Goal: Task Accomplishment & Management: Manage account settings

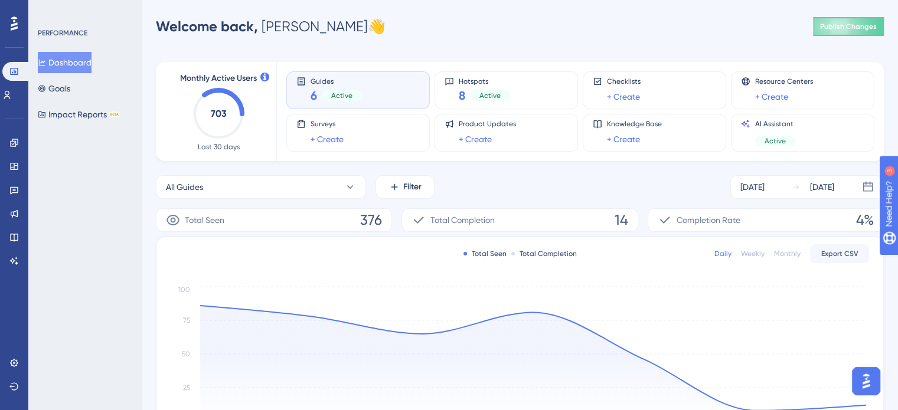
scroll to position [1, 0]
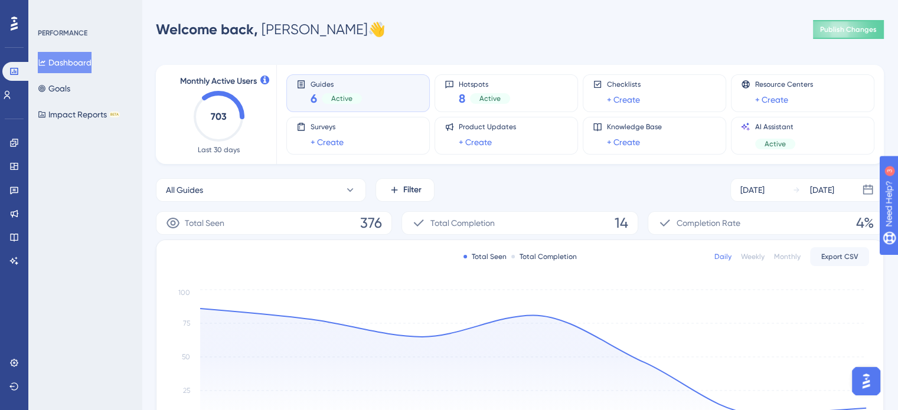
click at [269, 171] on div "Monthly Active Users 703 Last 30 days Guides 6 Active Hotspots 8 Active Checkli…" at bounding box center [520, 349] width 728 height 597
drag, startPoint x: 308, startPoint y: 30, endPoint x: 332, endPoint y: 32, distance: 24.9
click at [332, 32] on div "Welcome back, [PERSON_NAME] 👋 Publish Changes" at bounding box center [520, 30] width 728 height 24
click at [335, 28] on div "Welcome back, [PERSON_NAME] 👋 Publish Changes" at bounding box center [520, 30] width 728 height 24
drag, startPoint x: 319, startPoint y: 28, endPoint x: 308, endPoint y: 28, distance: 11.2
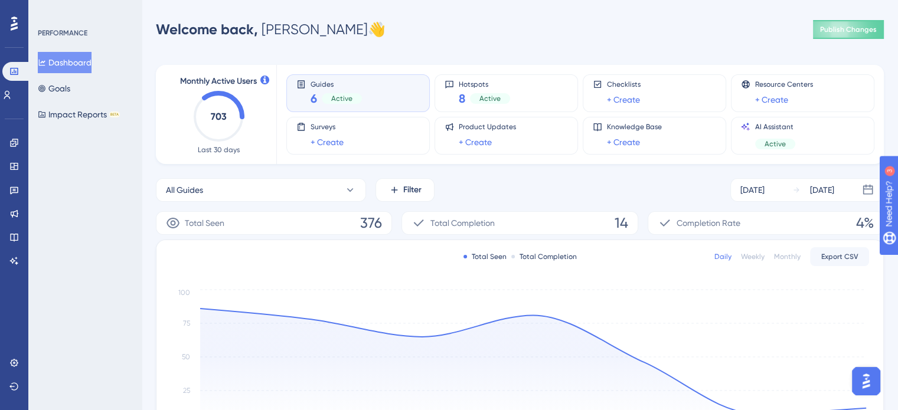
click at [308, 28] on div "Welcome back, [PERSON_NAME]" at bounding box center [271, 29] width 230 height 19
click at [344, 28] on div "Welcome back, [PERSON_NAME] 👋 Publish Changes" at bounding box center [520, 30] width 728 height 24
click at [70, 90] on button "Goals" at bounding box center [54, 88] width 32 height 21
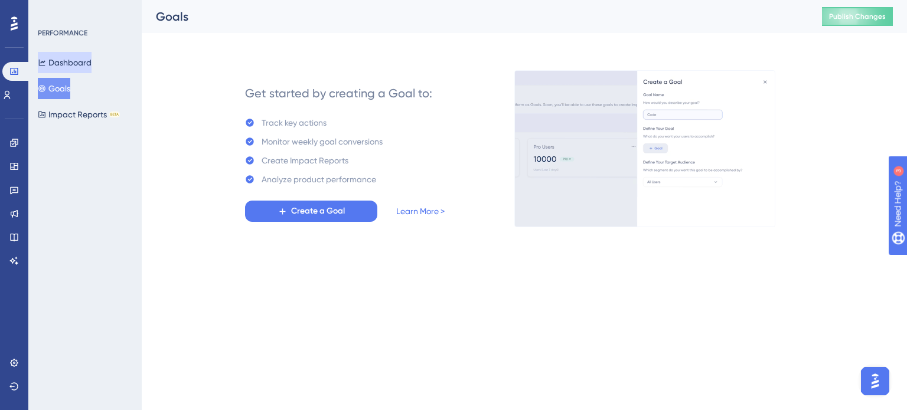
click at [83, 68] on button "Dashboard" at bounding box center [65, 62] width 54 height 21
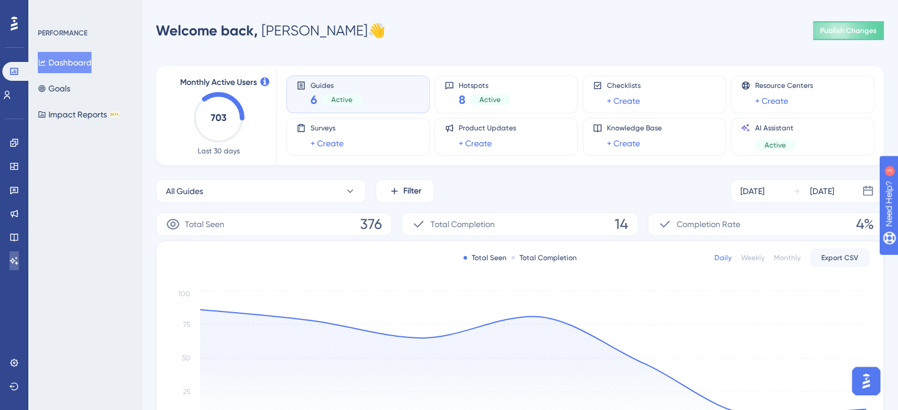
click at [12, 271] on div "Performance Users Engagement Widgets Feedback Product Updates Knowledge Base AI…" at bounding box center [14, 205] width 28 height 410
click at [15, 263] on icon at bounding box center [14, 261] width 8 height 8
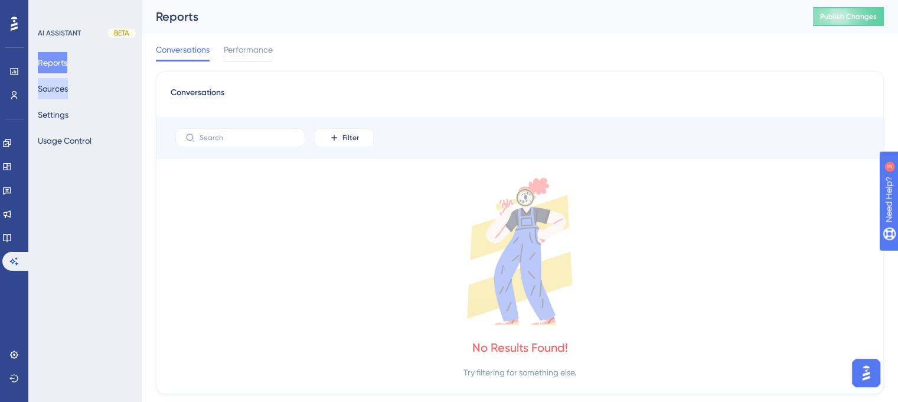
click at [68, 99] on button "Sources" at bounding box center [53, 88] width 30 height 21
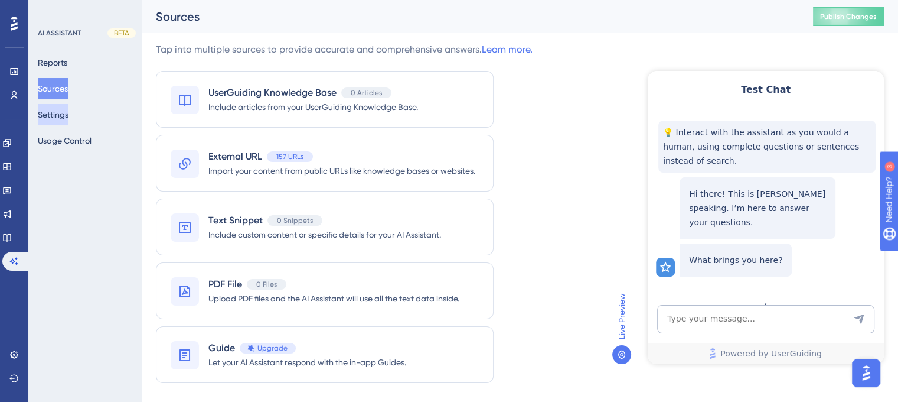
click at [64, 120] on button "Settings" at bounding box center [53, 114] width 31 height 21
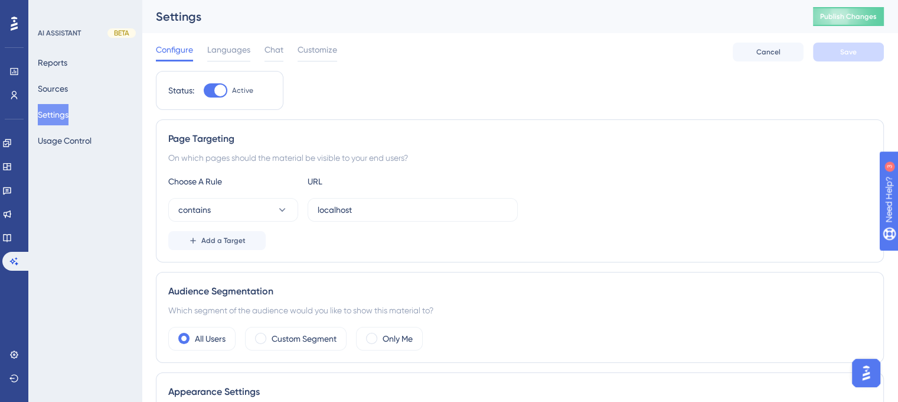
click at [308, 40] on div "Configure Languages Chat Customize Cancel Save" at bounding box center [520, 52] width 728 height 38
click at [314, 44] on span "Customize" at bounding box center [318, 50] width 40 height 14
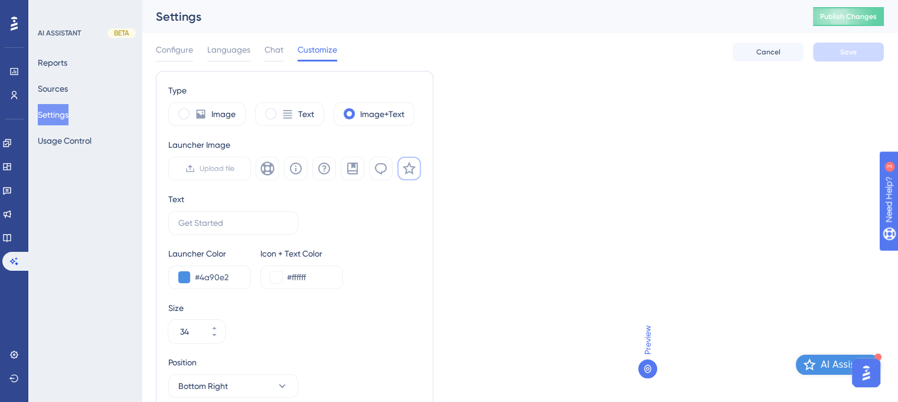
click at [281, 61] on div "Configure Languages Chat Customize Cancel Save" at bounding box center [520, 52] width 728 height 38
click at [265, 51] on span "Chat" at bounding box center [274, 50] width 19 height 14
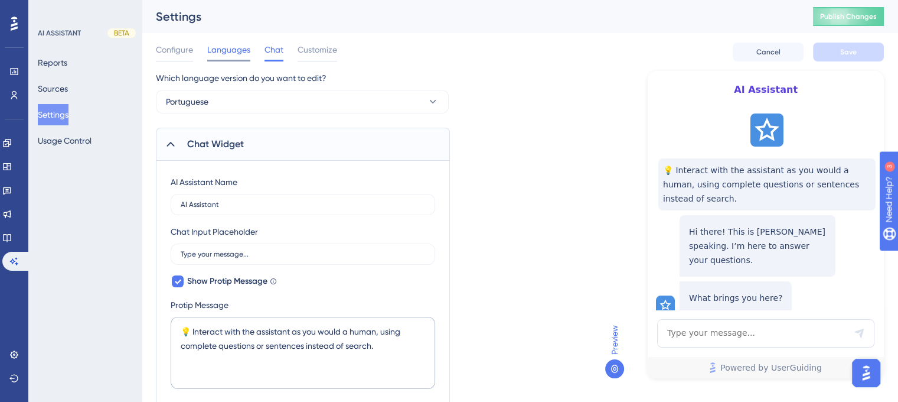
click at [234, 48] on span "Languages" at bounding box center [228, 50] width 43 height 14
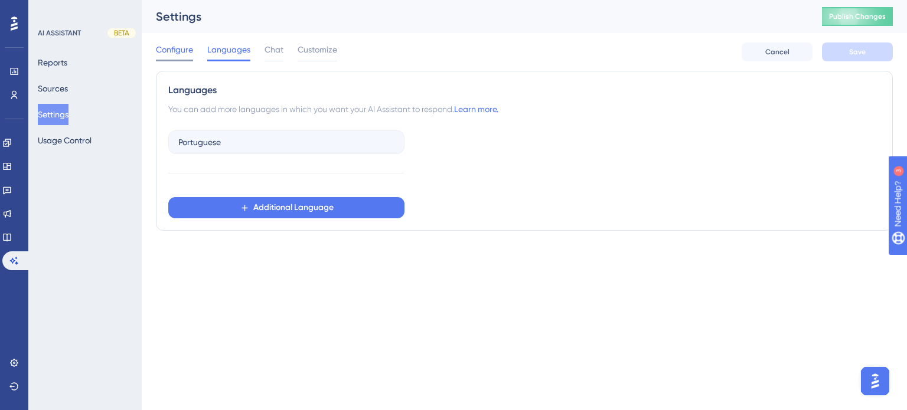
click at [189, 54] on span "Configure" at bounding box center [174, 50] width 37 height 14
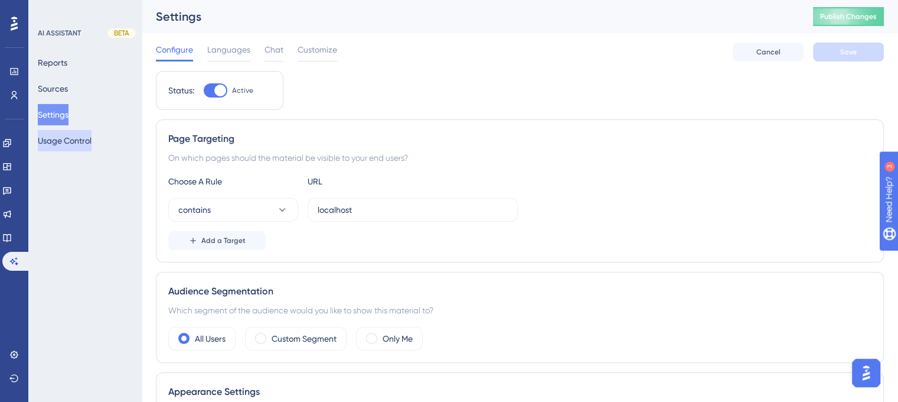
click at [76, 134] on button "Usage Control" at bounding box center [65, 140] width 54 height 21
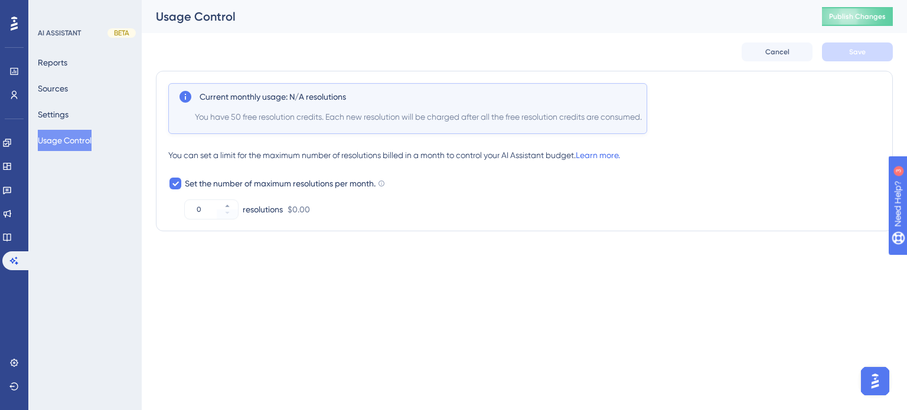
click at [692, 277] on div "Performance Users Engagement Widgets Feedback Product Updates Knowledge Base AI…" at bounding box center [453, 139] width 907 height 279
click at [12, 231] on link at bounding box center [6, 237] width 9 height 19
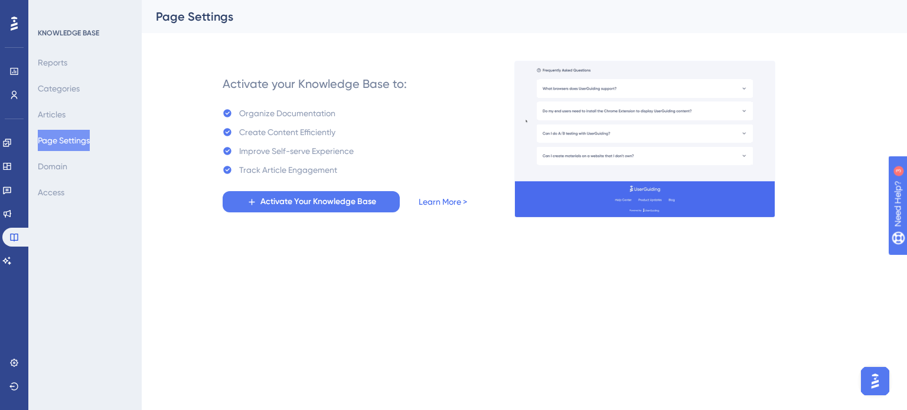
click at [433, 201] on link "Learn More >" at bounding box center [443, 202] width 48 height 14
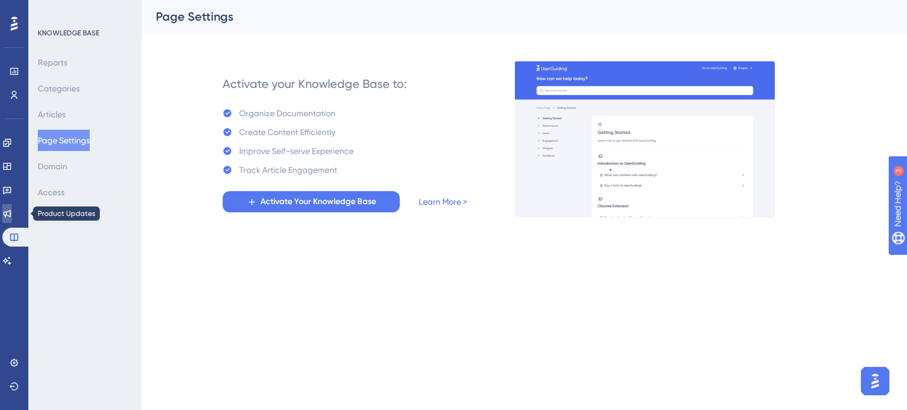
click at [12, 207] on link at bounding box center [6, 213] width 9 height 19
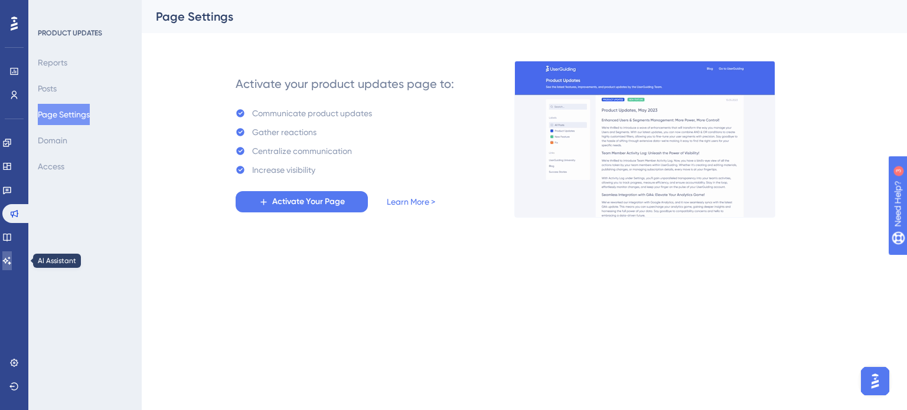
click at [11, 257] on icon at bounding box center [7, 261] width 8 height 8
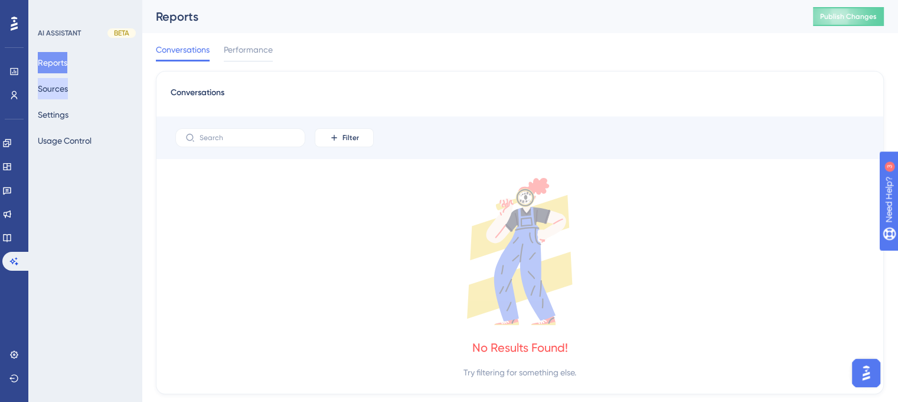
click at [63, 87] on button "Sources" at bounding box center [53, 88] width 30 height 21
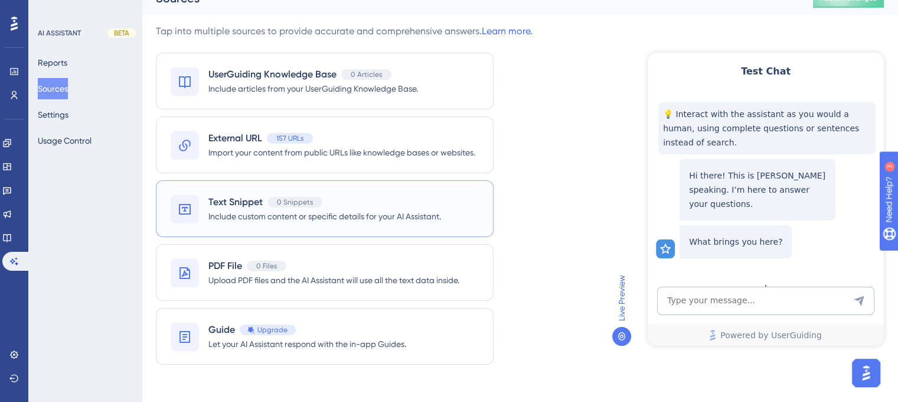
scroll to position [33, 0]
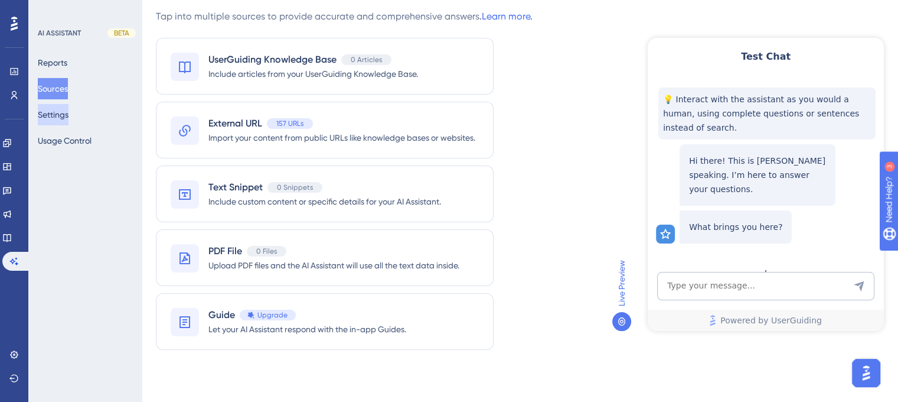
click at [67, 122] on button "Settings" at bounding box center [53, 114] width 31 height 21
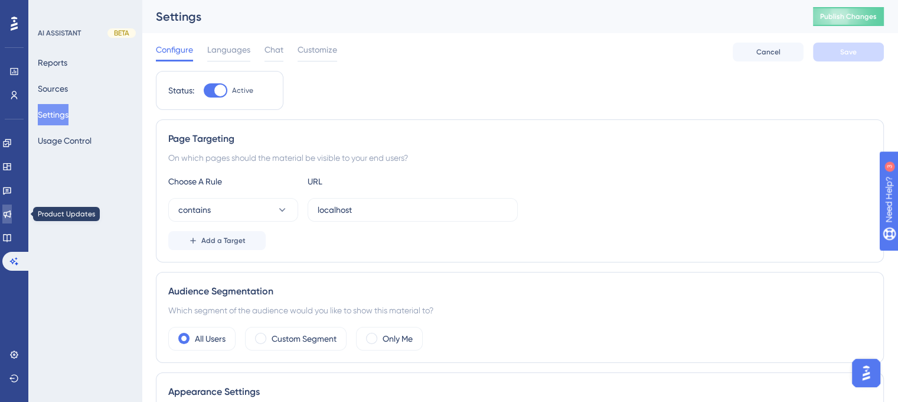
click at [11, 210] on icon at bounding box center [6, 213] width 9 height 9
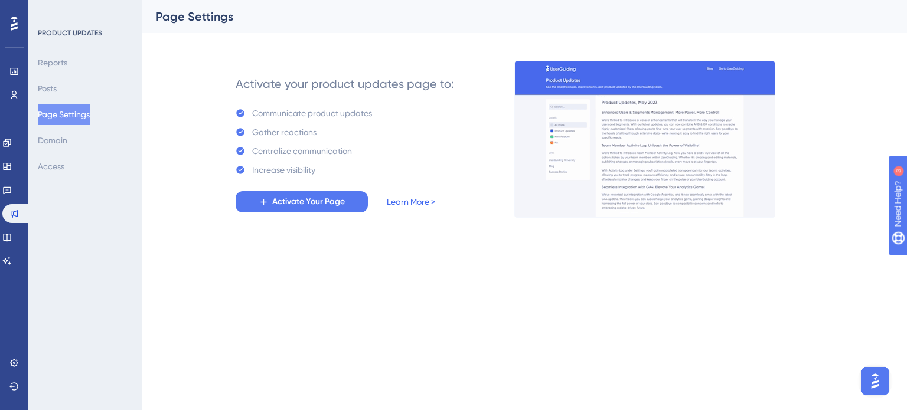
click at [416, 202] on link "Learn More >" at bounding box center [411, 202] width 48 height 14
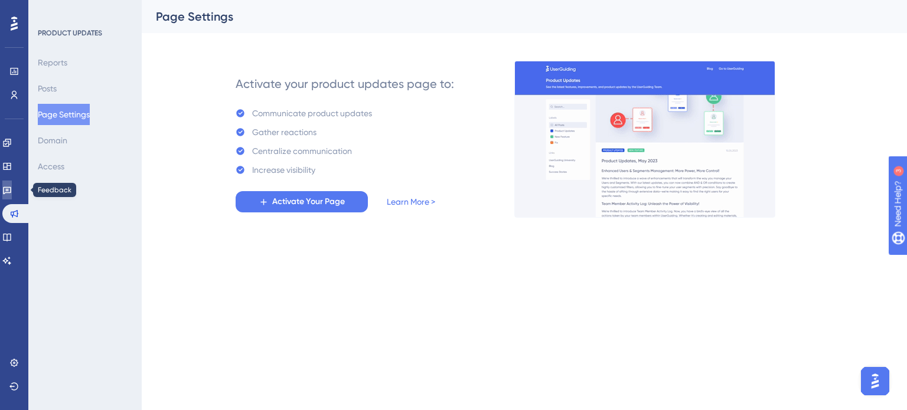
click at [12, 194] on icon at bounding box center [6, 189] width 9 height 9
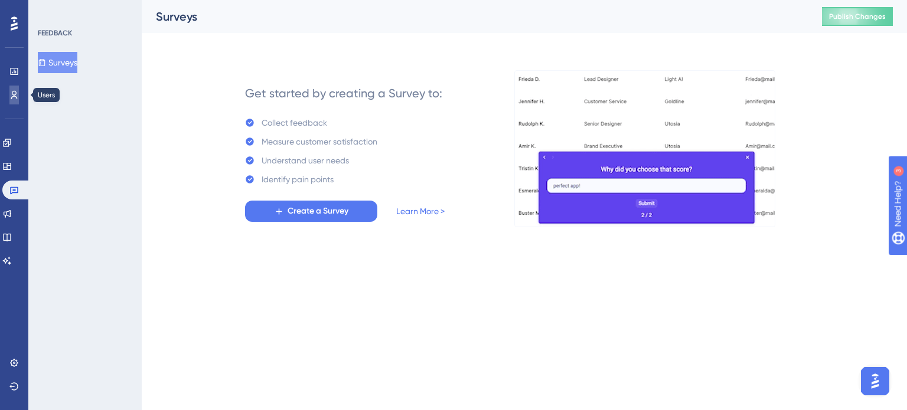
click at [15, 95] on icon at bounding box center [13, 94] width 9 height 9
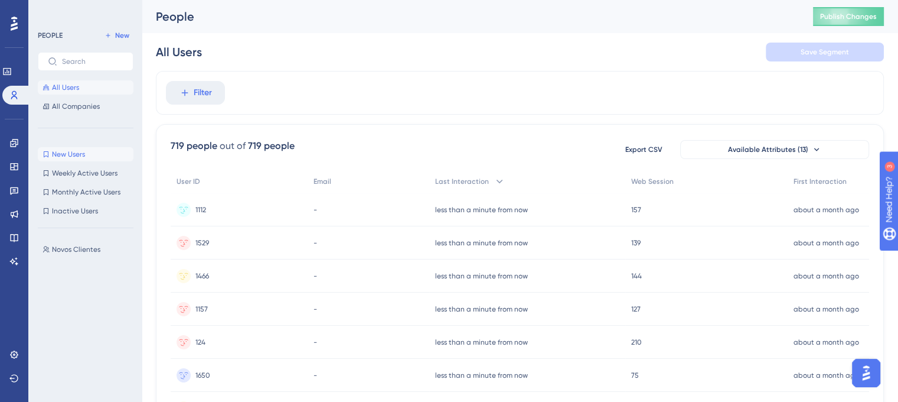
click at [74, 160] on button "New Users New Users" at bounding box center [86, 154] width 96 height 14
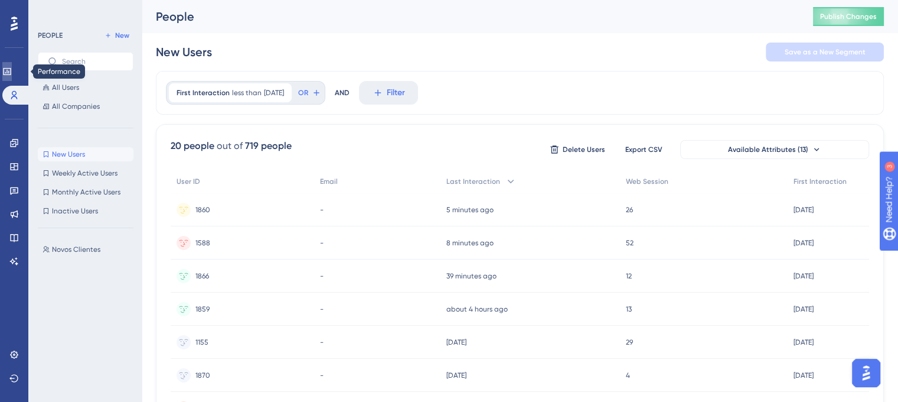
click at [11, 73] on icon at bounding box center [7, 71] width 8 height 7
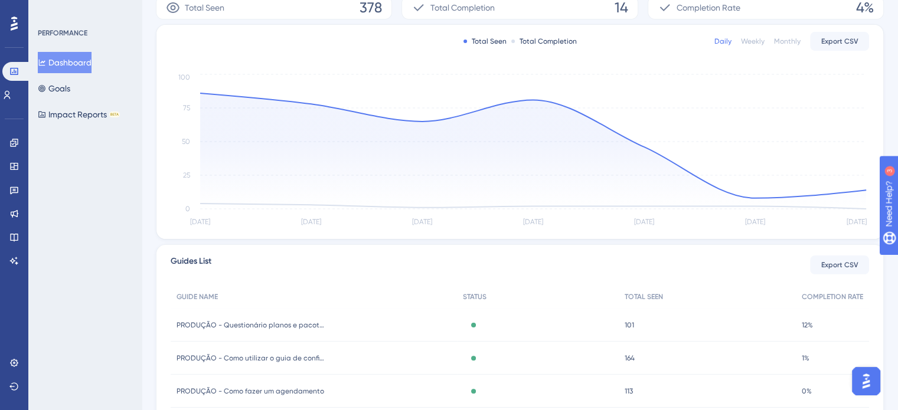
scroll to position [99, 0]
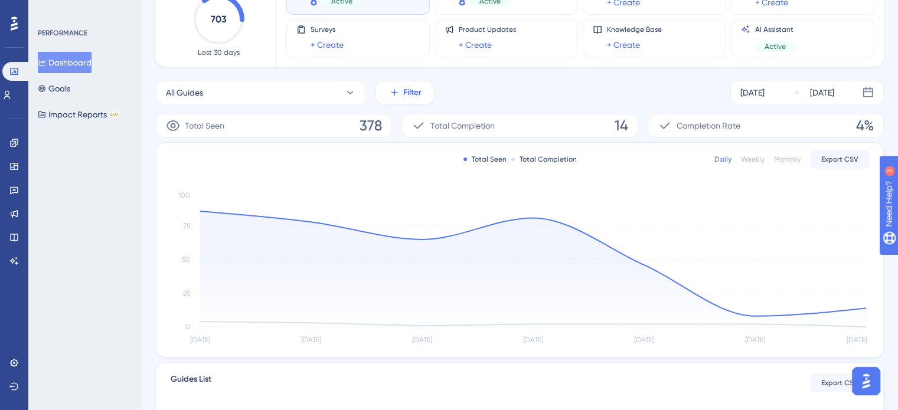
click at [423, 94] on button "Filter" at bounding box center [405, 93] width 59 height 24
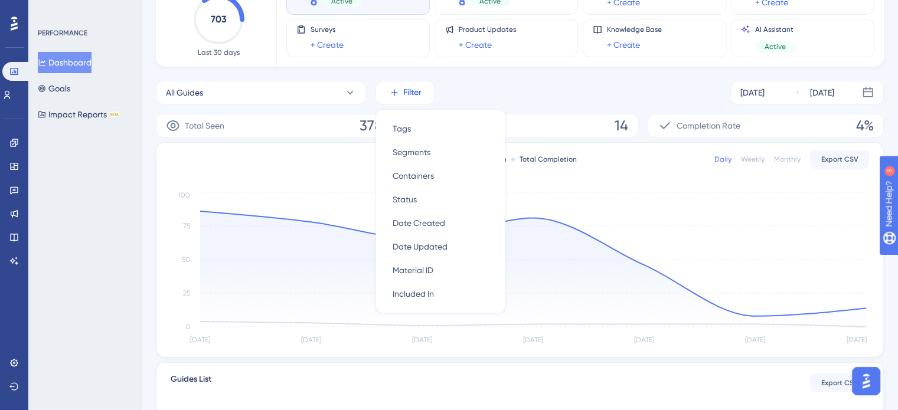
scroll to position [105, 0]
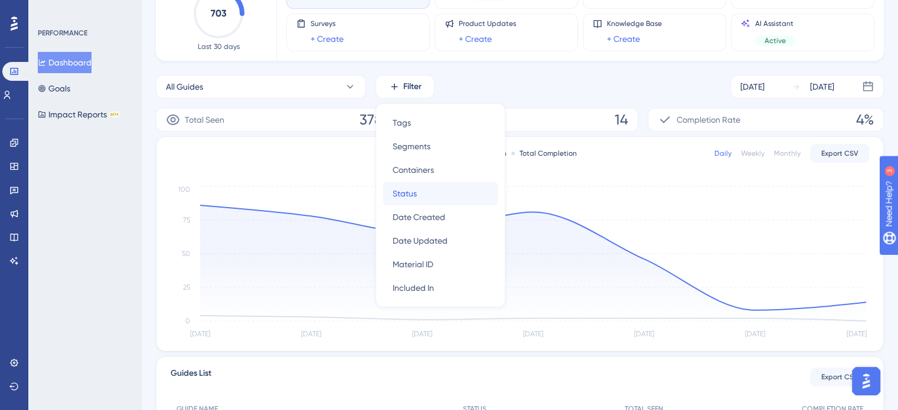
click at [412, 194] on span "Status" at bounding box center [405, 194] width 24 height 14
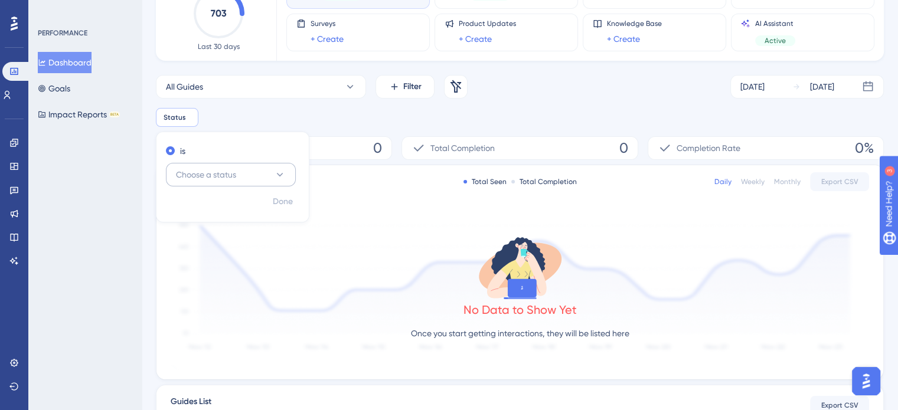
click at [275, 174] on icon at bounding box center [280, 175] width 12 height 12
click at [230, 173] on span "Choose a status" at bounding box center [206, 175] width 60 height 14
click at [227, 207] on div "Active Active" at bounding box center [231, 211] width 96 height 24
click at [404, 92] on span "Filter" at bounding box center [412, 87] width 18 height 14
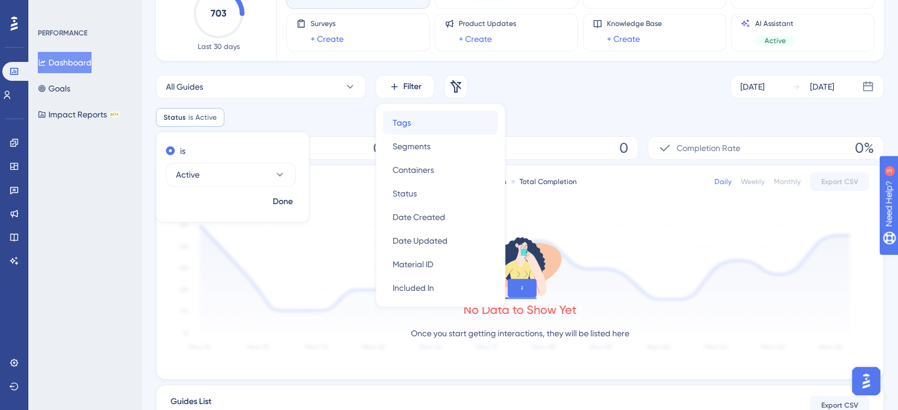
click at [436, 116] on div "Tags Tags" at bounding box center [441, 123] width 96 height 24
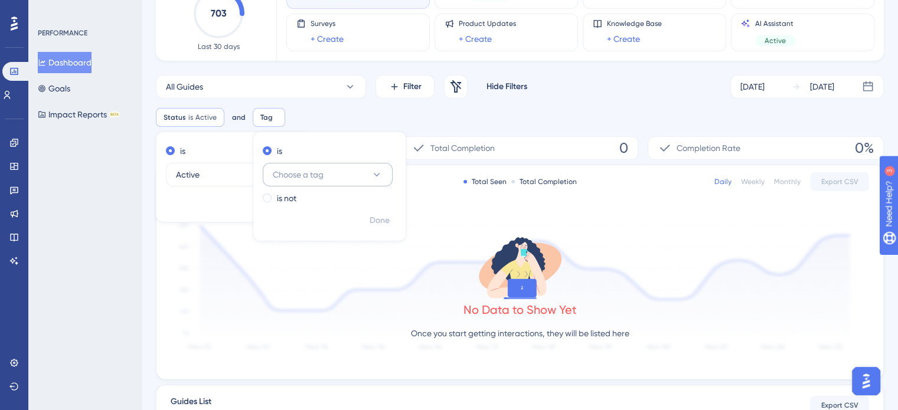
click at [354, 183] on button "Choose a tag" at bounding box center [328, 175] width 130 height 24
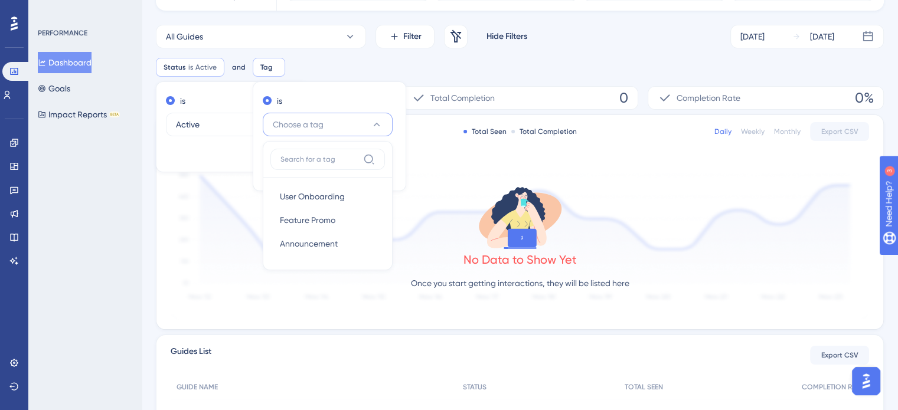
click at [361, 149] on label at bounding box center [327, 159] width 115 height 21
click at [358, 155] on input at bounding box center [320, 159] width 78 height 9
click at [351, 83] on div "is Choose a tag User Onboarding User Onboarding Feature Promo Feature Promo Ann…" at bounding box center [330, 136] width 154 height 110
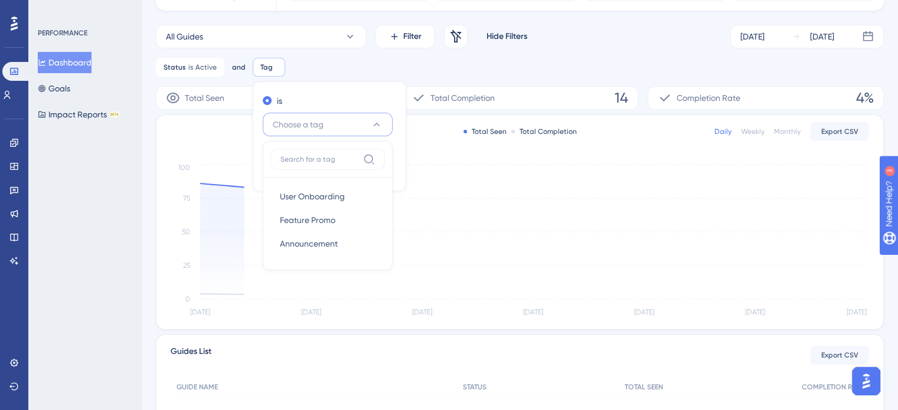
drag, startPoint x: 356, startPoint y: 56, endPoint x: 333, endPoint y: 56, distance: 23.0
click at [355, 56] on div "All Guides Filter Remove Filters Hide Filters [DATE] [DATE] Status is Active Ac…" at bounding box center [520, 51] width 728 height 52
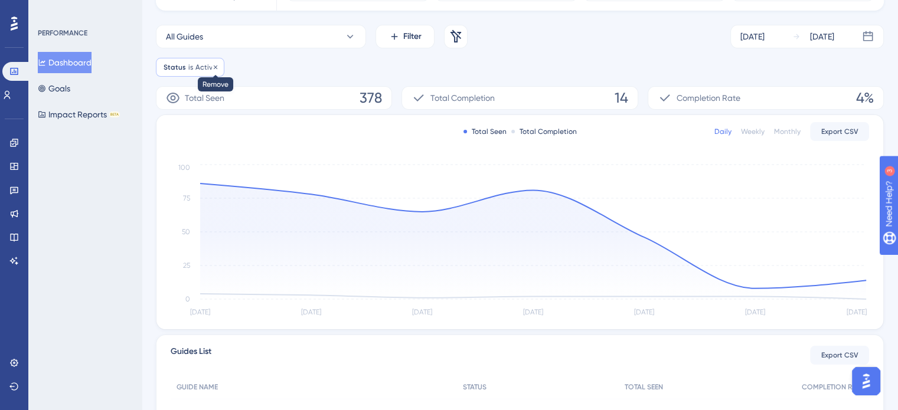
click at [216, 70] on div at bounding box center [215, 67] width 7 height 11
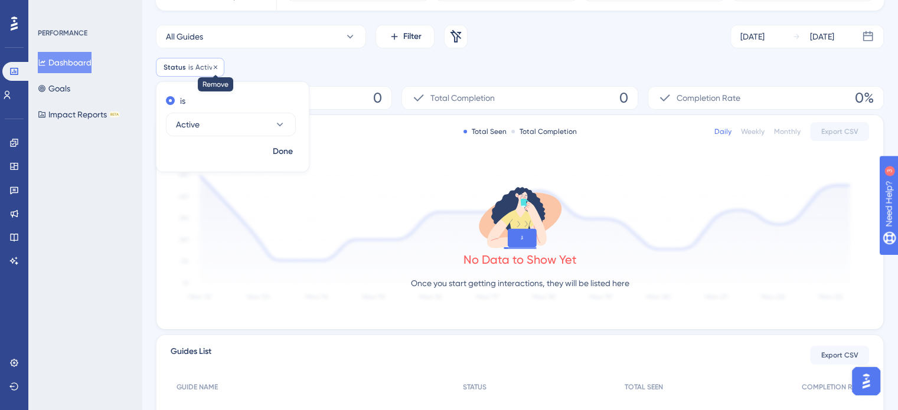
click at [212, 67] on icon at bounding box center [215, 67] width 7 height 7
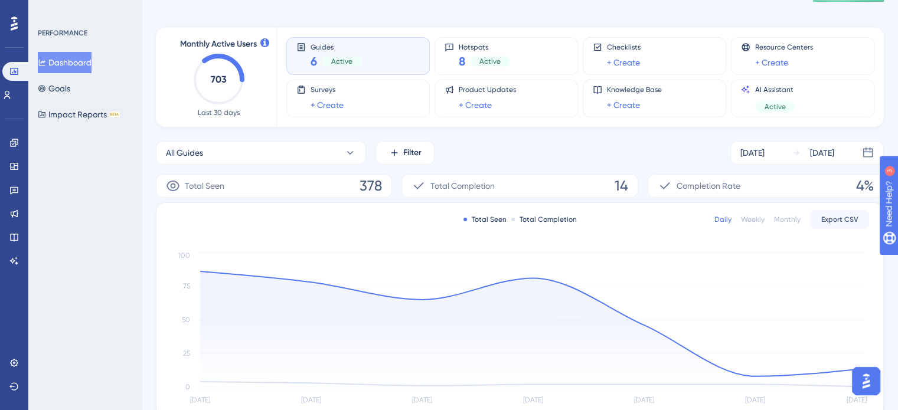
scroll to position [37, 0]
click at [11, 97] on icon at bounding box center [7, 95] width 6 height 8
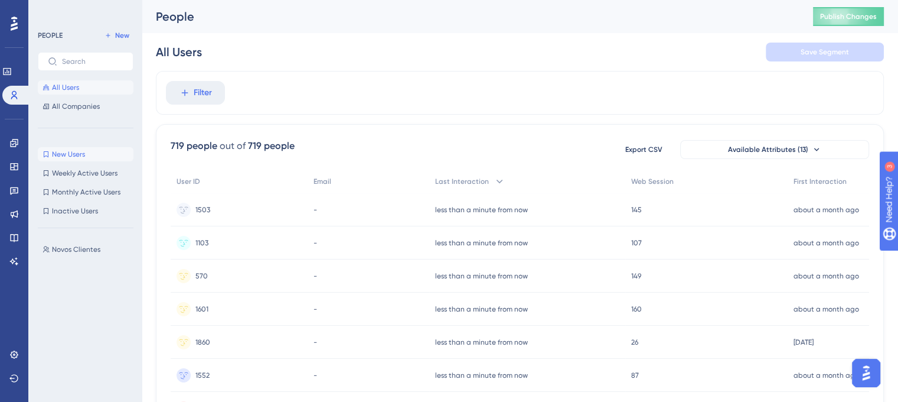
click at [61, 153] on span "New Users" at bounding box center [68, 153] width 33 height 9
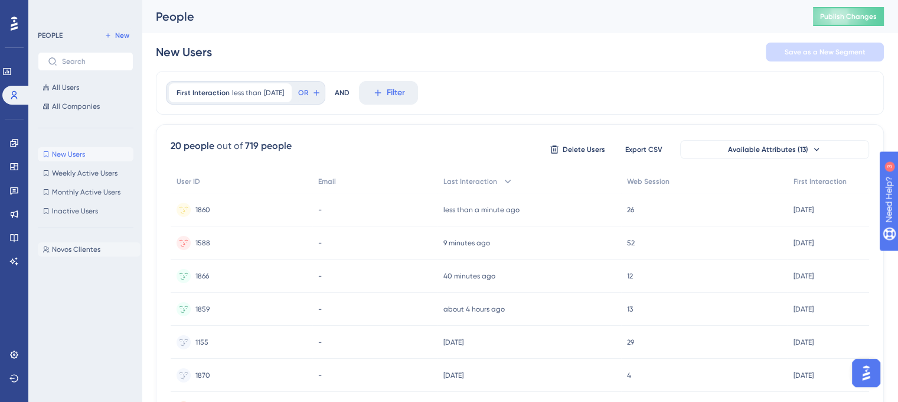
click at [93, 242] on button "Novos Clientes Novos Clientes" at bounding box center [89, 249] width 103 height 14
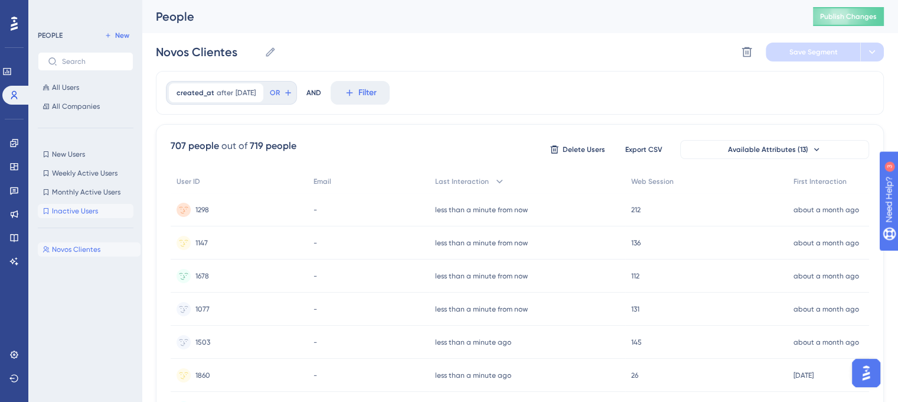
click at [90, 217] on button "Inactive Users Inactive Users" at bounding box center [86, 211] width 96 height 14
click at [96, 188] on span "Monthly Active Users" at bounding box center [86, 191] width 69 height 9
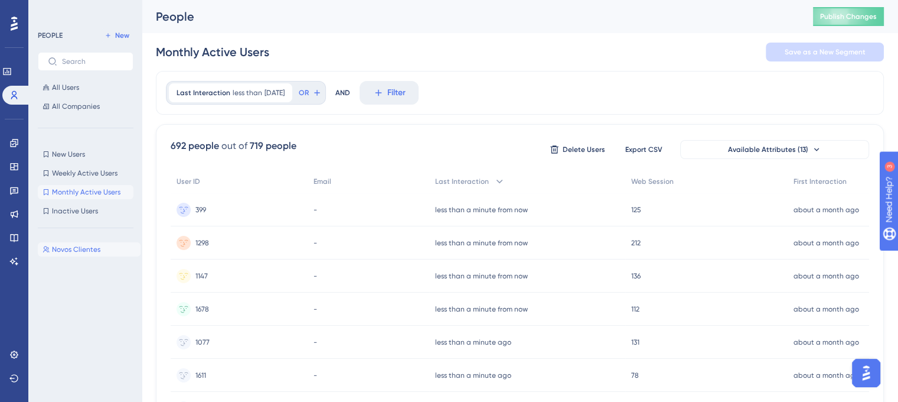
click at [90, 246] on span "Novos Clientes" at bounding box center [76, 248] width 48 height 9
click at [77, 159] on button "New Users New Users" at bounding box center [86, 154] width 96 height 14
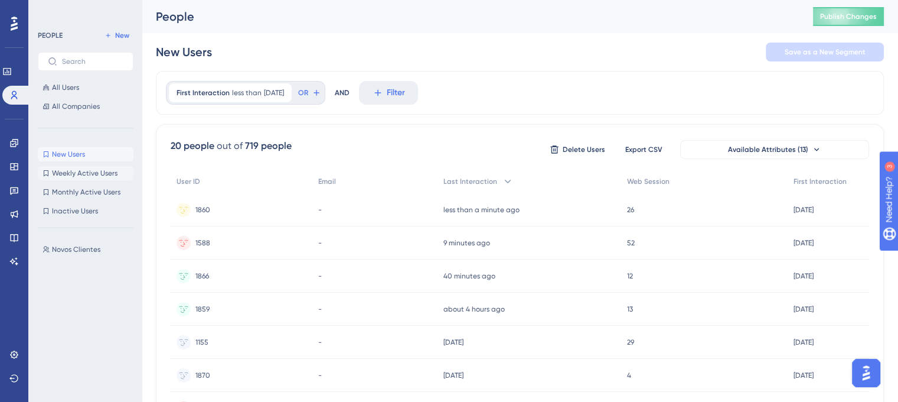
click at [83, 174] on span "Weekly Active Users" at bounding box center [85, 172] width 66 height 9
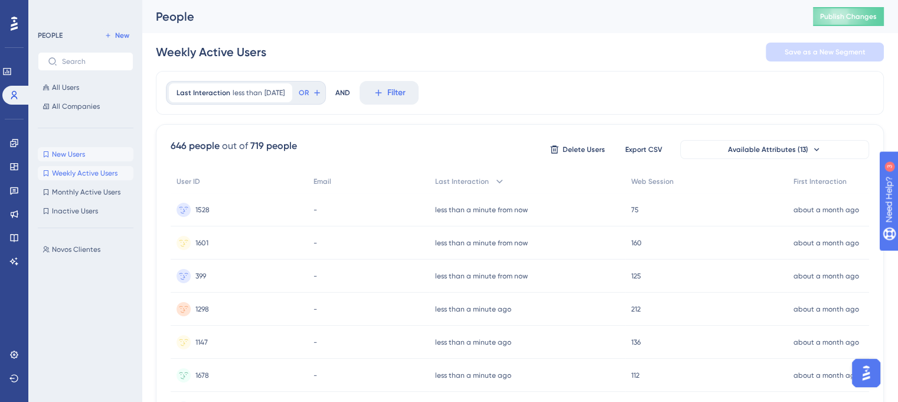
click at [78, 158] on span "New Users" at bounding box center [68, 153] width 33 height 9
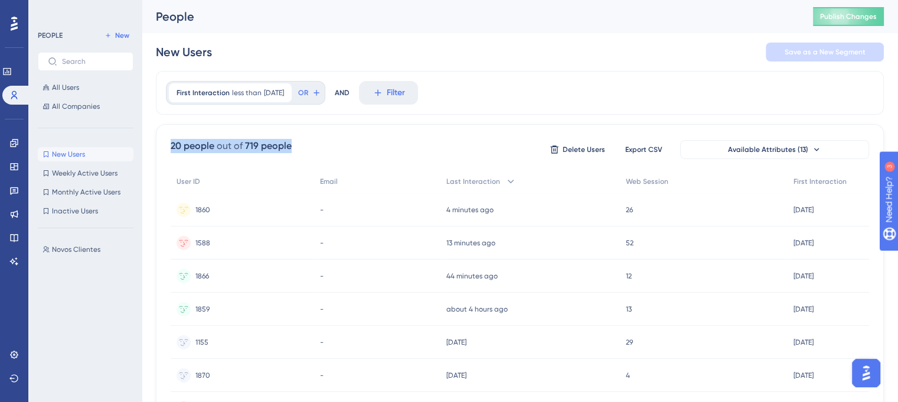
drag, startPoint x: 292, startPoint y: 148, endPoint x: 185, endPoint y: 135, distance: 107.7
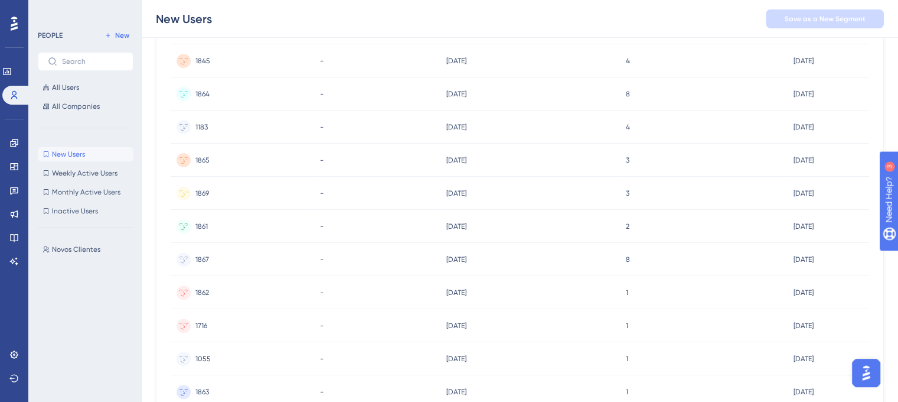
scroll to position [524, 0]
